Goal: Find specific page/section: Find specific page/section

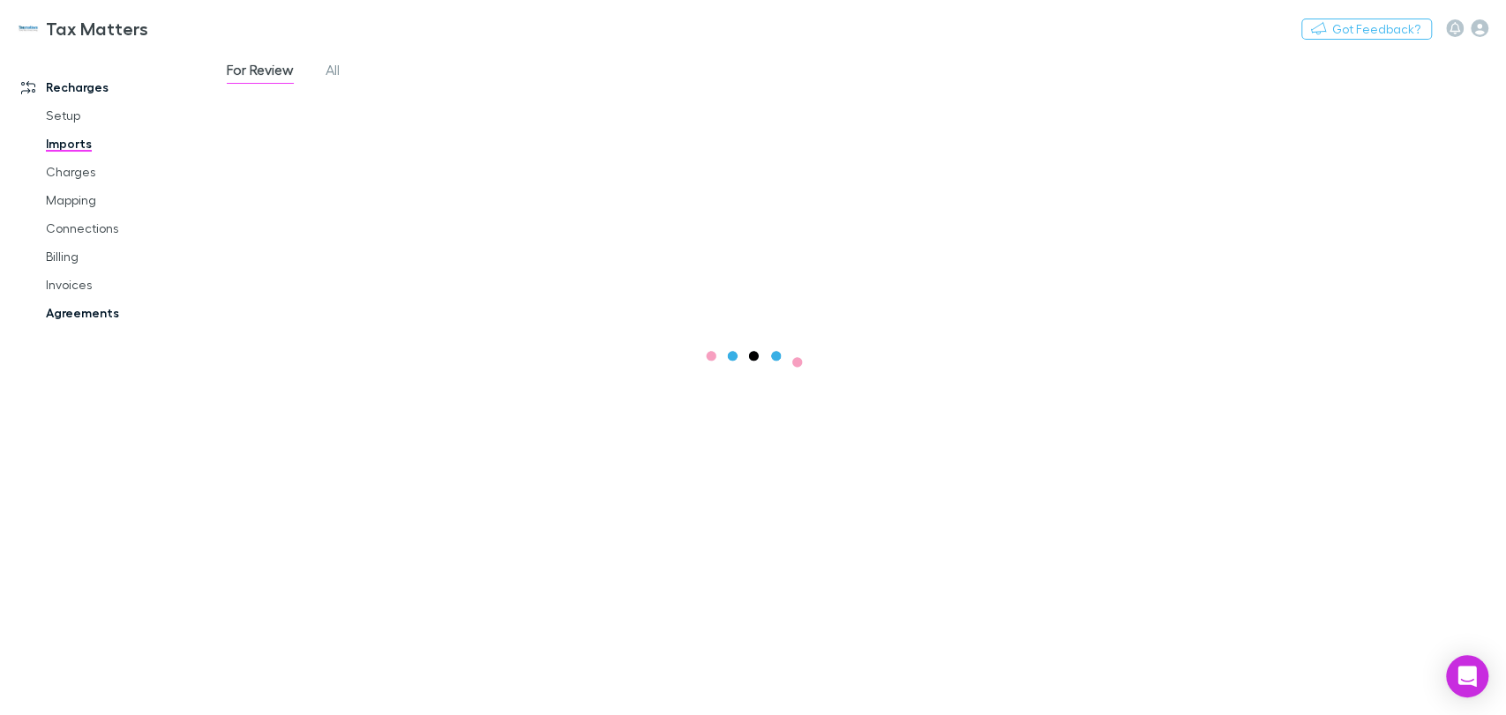
click at [77, 318] on link "Agreements" at bounding box center [133, 313] width 210 height 28
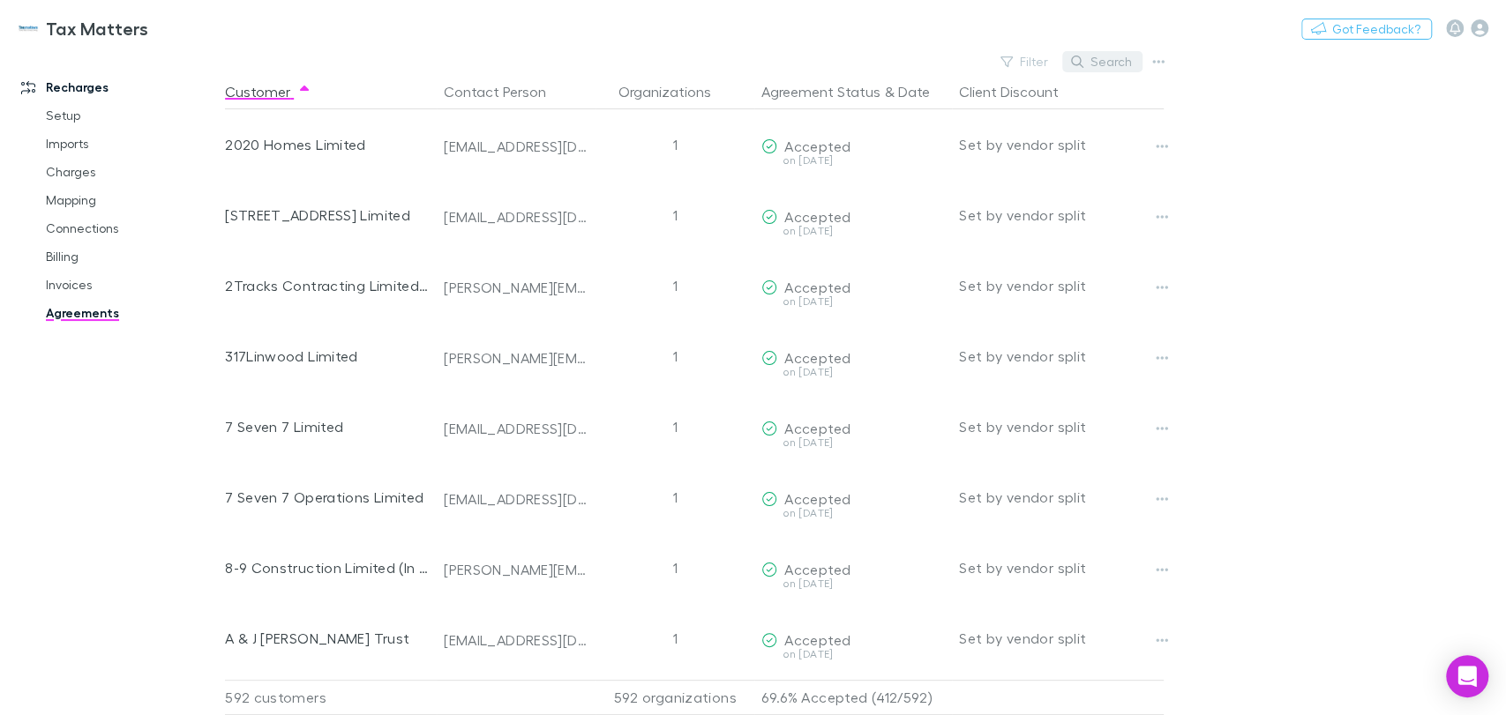
click at [1128, 60] on button "Search" at bounding box center [1102, 61] width 80 height 21
type input "****"
